Goal: Task Accomplishment & Management: Manage account settings

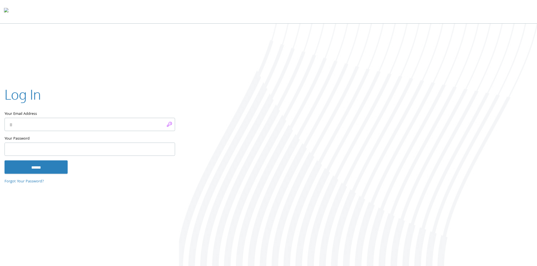
click at [82, 121] on input "Your Email Address" at bounding box center [90, 124] width 171 height 13
type input "**********"
click at [51, 169] on input "******" at bounding box center [36, 167] width 63 height 14
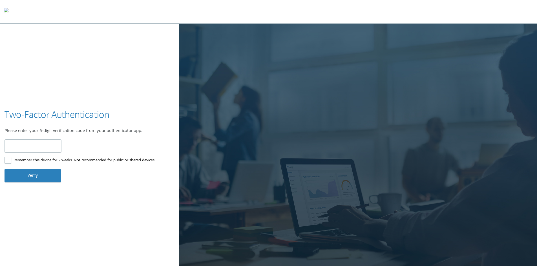
type input "******"
